Goal: Transaction & Acquisition: Purchase product/service

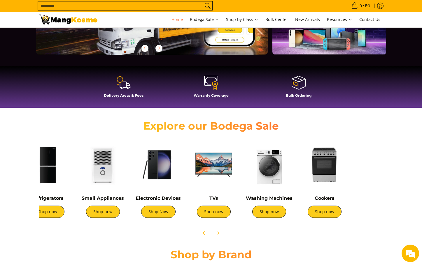
scroll to position [0, 78]
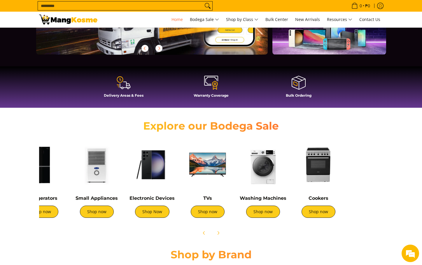
drag, startPoint x: 358, startPoint y: 196, endPoint x: 280, endPoint y: 189, distance: 78.1
click at [280, 189] on div "Washing Machines Shop now" at bounding box center [263, 182] width 50 height 84
click at [266, 211] on link "Shop now" at bounding box center [263, 212] width 34 height 12
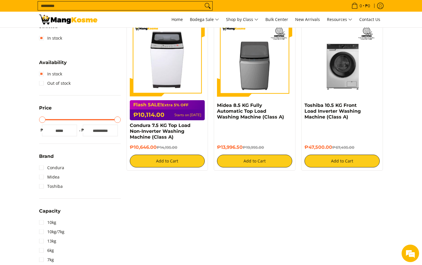
scroll to position [146, 0]
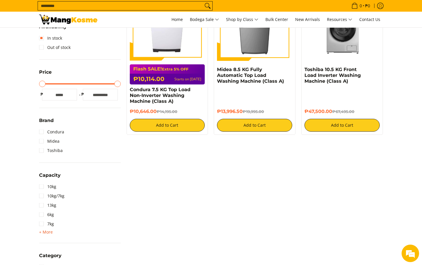
click at [45, 233] on span "+ More" at bounding box center [46, 232] width 14 height 5
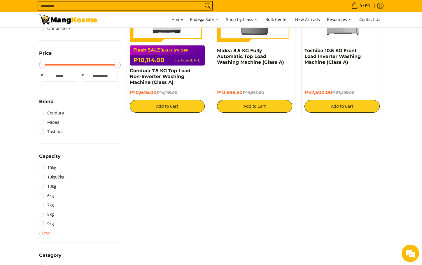
scroll to position [175, 0]
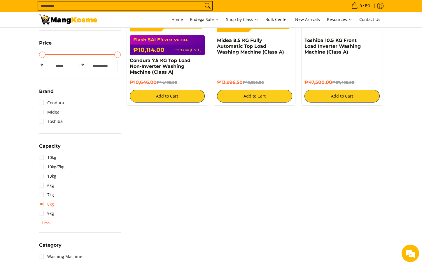
click at [43, 205] on link "8kg" at bounding box center [46, 204] width 15 height 9
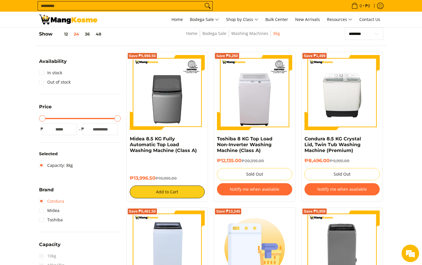
click at [41, 201] on link "Condura" at bounding box center [51, 201] width 25 height 9
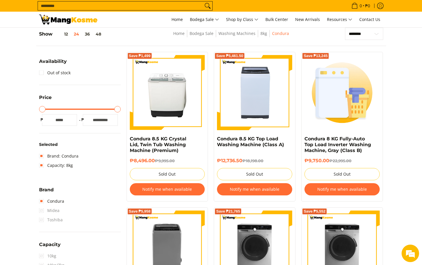
click at [41, 220] on span "Toshiba" at bounding box center [51, 219] width 24 height 9
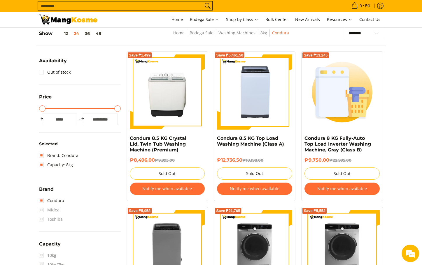
scroll to position [105, 0]
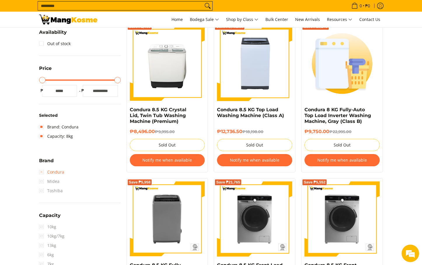
click at [44, 173] on link "Condura" at bounding box center [51, 172] width 25 height 9
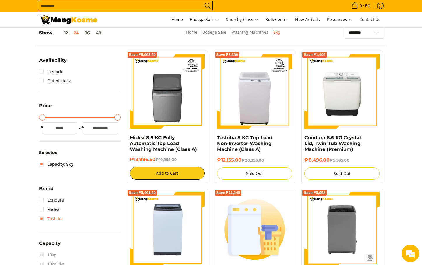
scroll to position [76, 0]
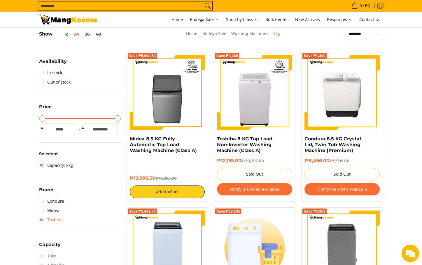
click at [43, 220] on link "Toshiba" at bounding box center [51, 219] width 24 height 9
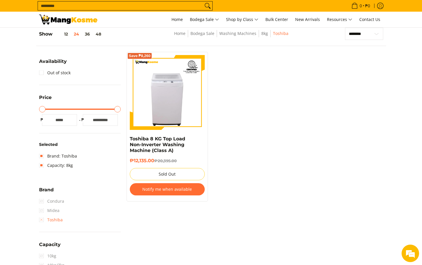
click at [41, 220] on link "Toshiba" at bounding box center [51, 219] width 24 height 9
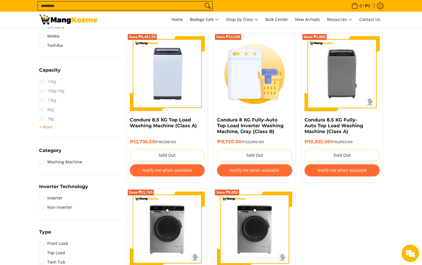
scroll to position [251, 0]
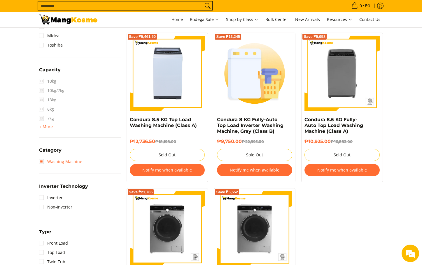
click at [42, 160] on link "Washing Machine" at bounding box center [60, 161] width 43 height 9
